Goal: Task Accomplishment & Management: Use online tool/utility

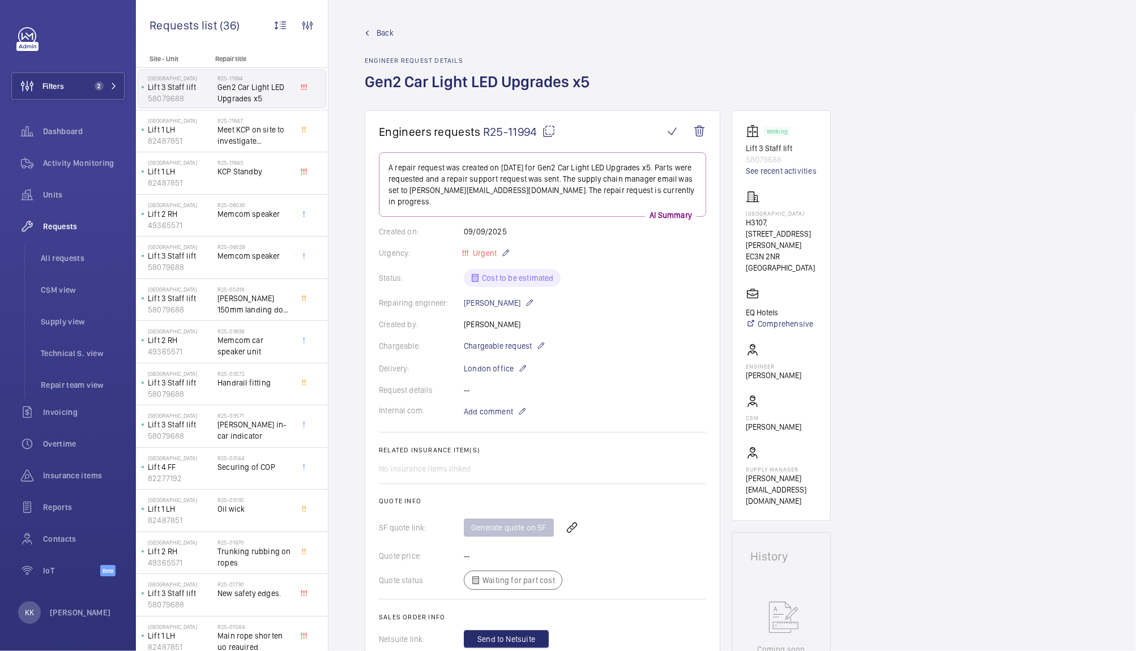
scroll to position [226, 0]
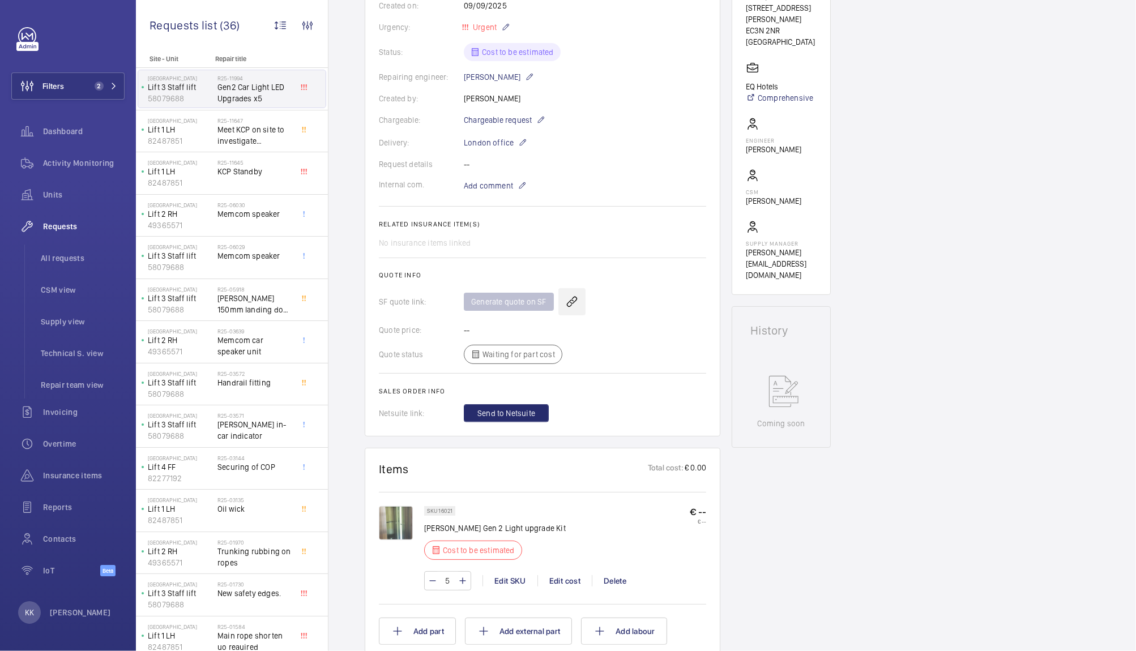
click at [562, 297] on wm-front-icon-button at bounding box center [572, 301] width 27 height 27
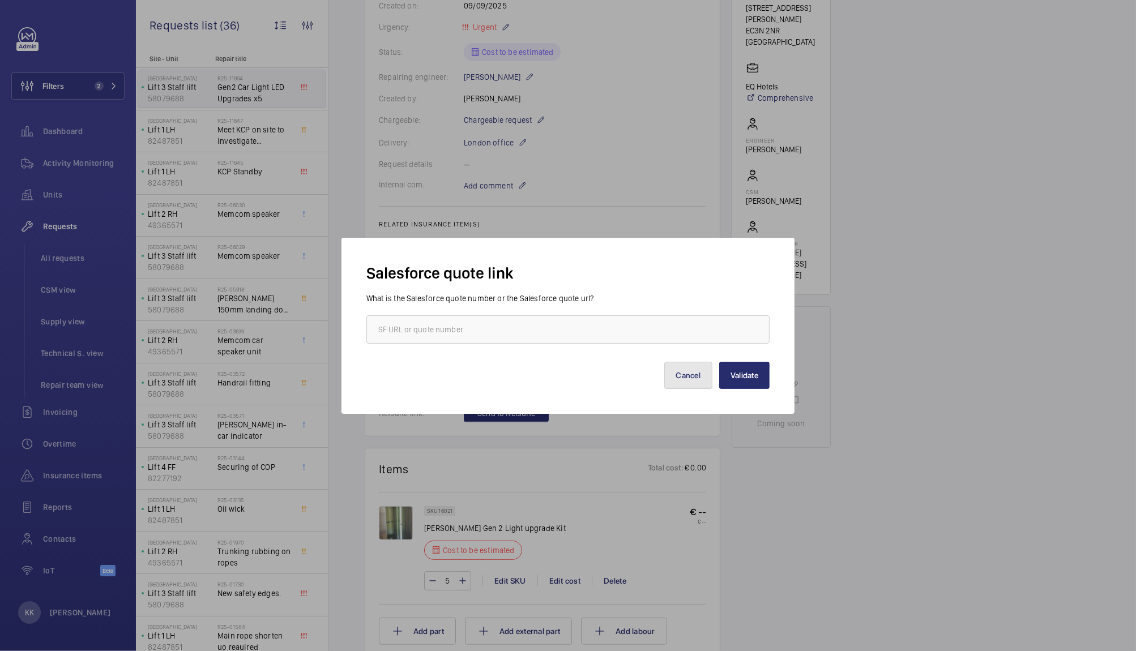
click at [680, 372] on button "Cancel" at bounding box center [688, 375] width 49 height 27
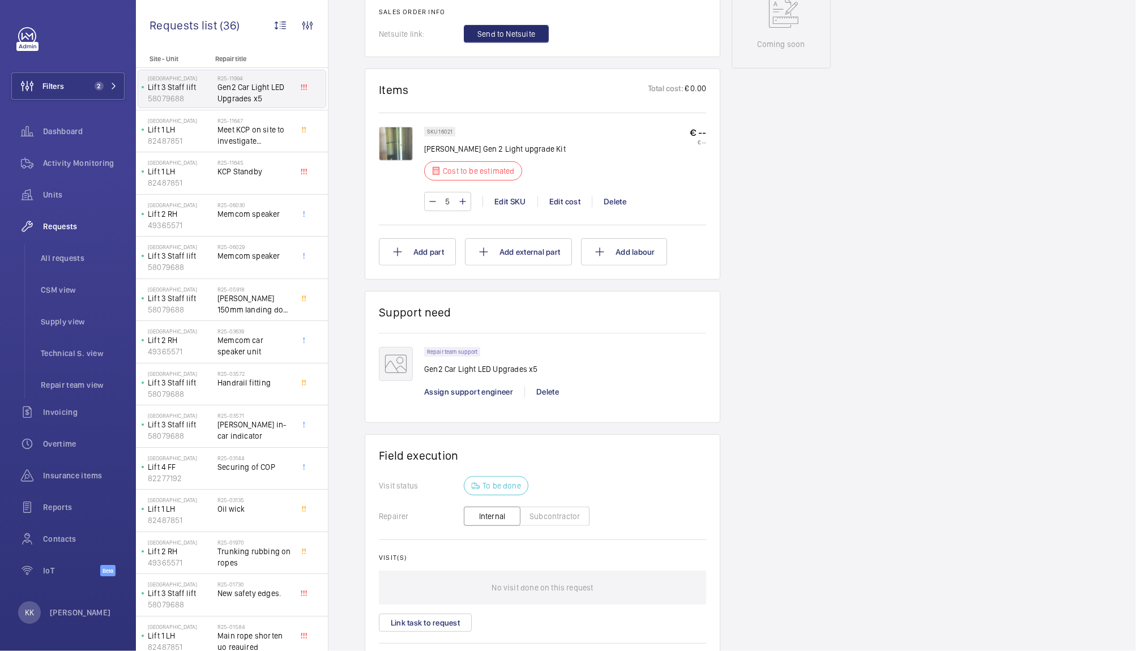
scroll to position [619, 0]
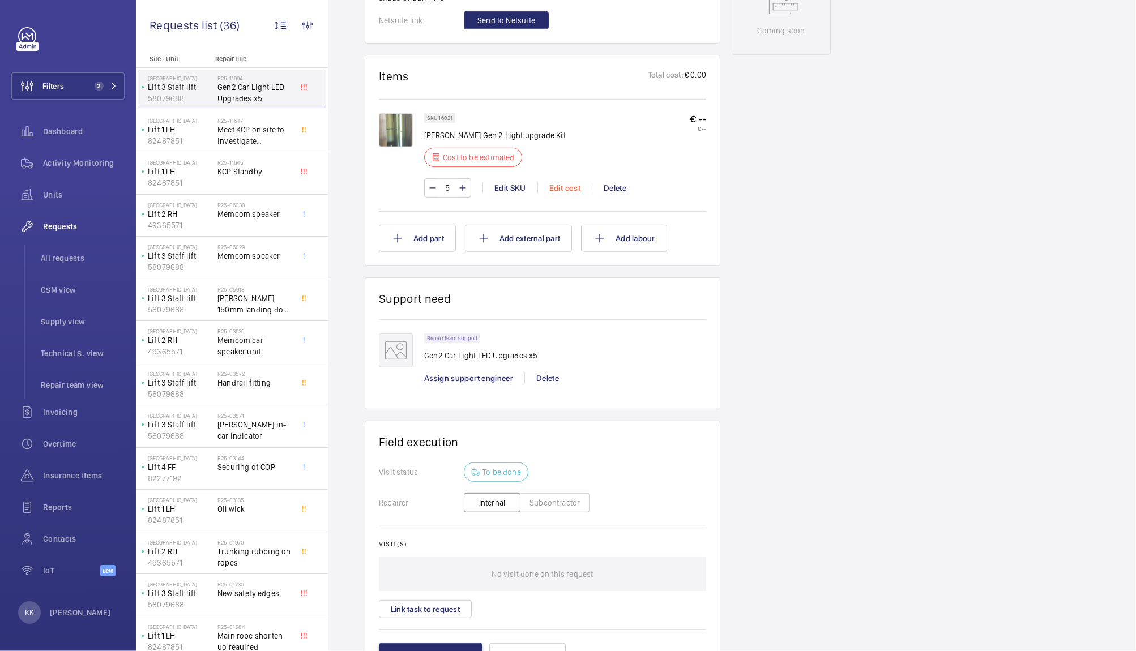
click at [562, 182] on div "Edit cost" at bounding box center [565, 187] width 54 height 11
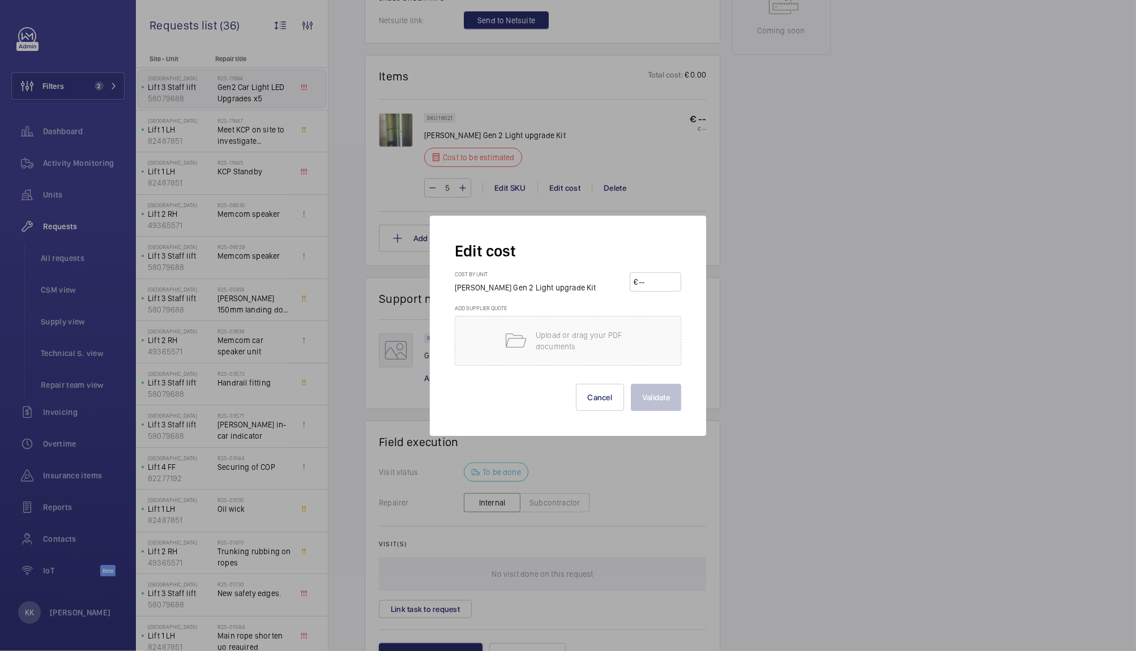
click at [646, 288] on input "number" at bounding box center [658, 282] width 40 height 18
type input "279.72"
click at [651, 391] on button "Validate" at bounding box center [656, 397] width 50 height 27
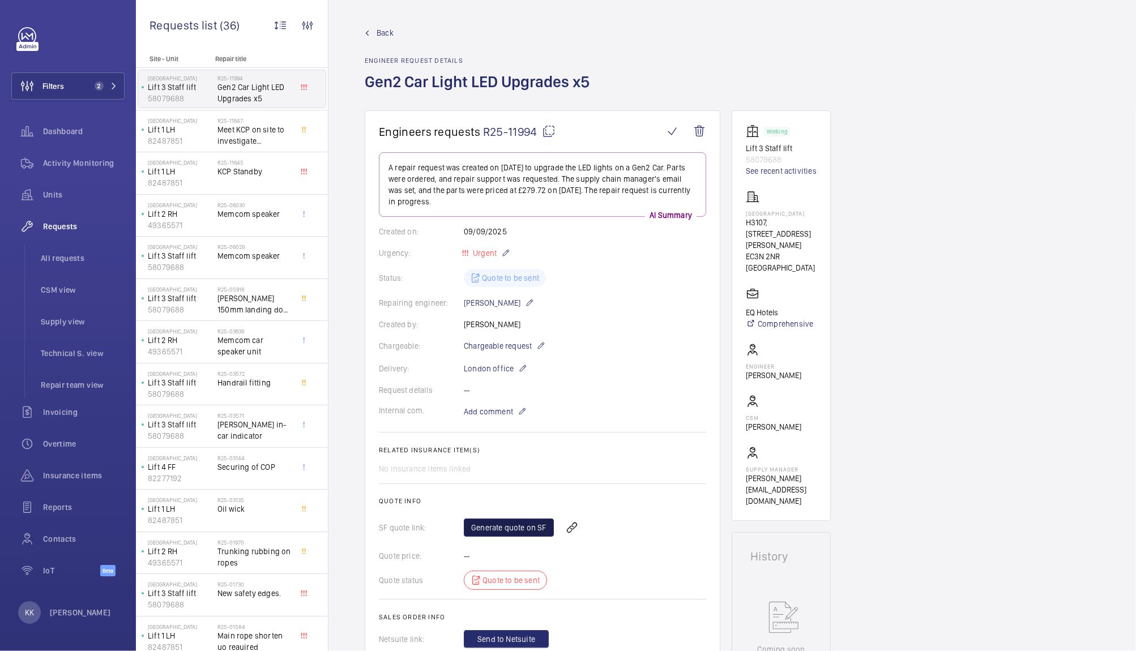
click at [497, 529] on link "Generate quote on SF" at bounding box center [509, 528] width 90 height 18
click at [512, 331] on wm-front-card-body "A repair request was created on [DATE] to upgrade the LED lights on a Gen2 Car.…" at bounding box center [542, 400] width 327 height 496
